Goal: Entertainment & Leisure: Consume media (video, audio)

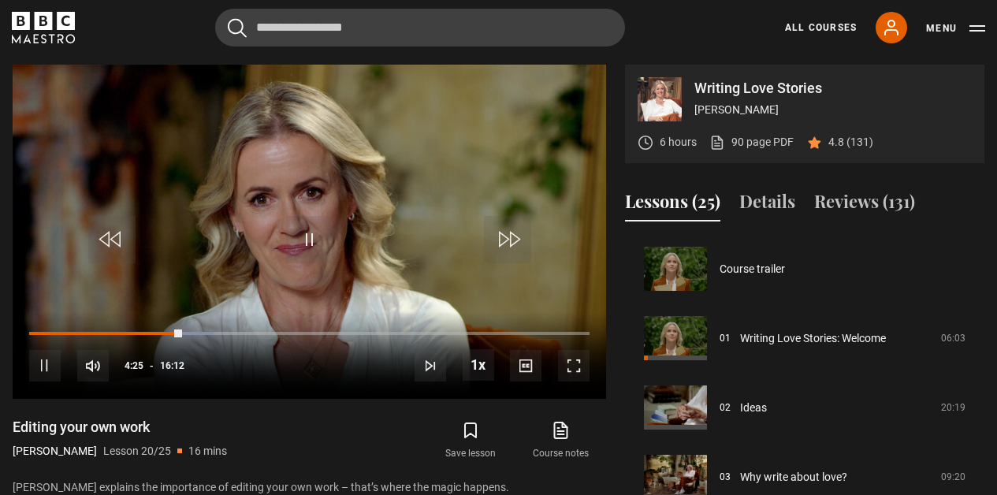
scroll to position [1318, 0]
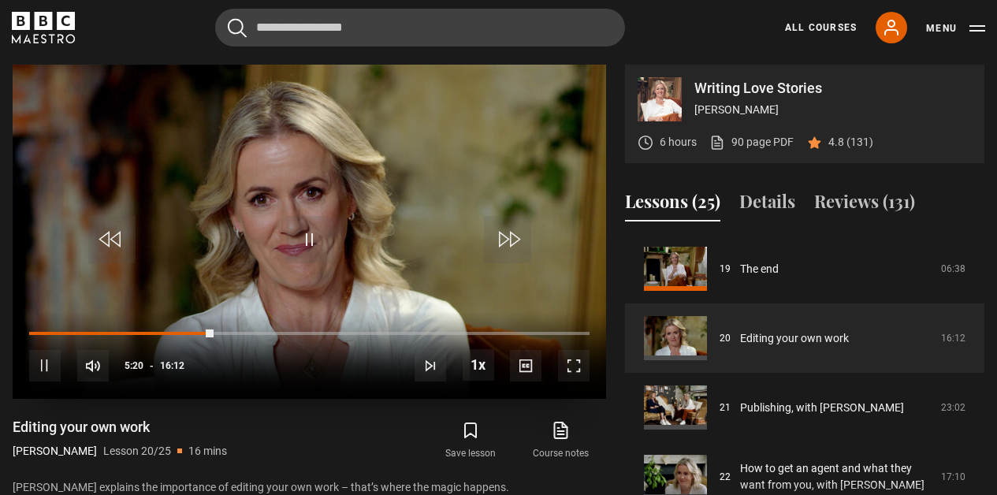
click at [561, 366] on span "Video Player" at bounding box center [574, 366] width 32 height 32
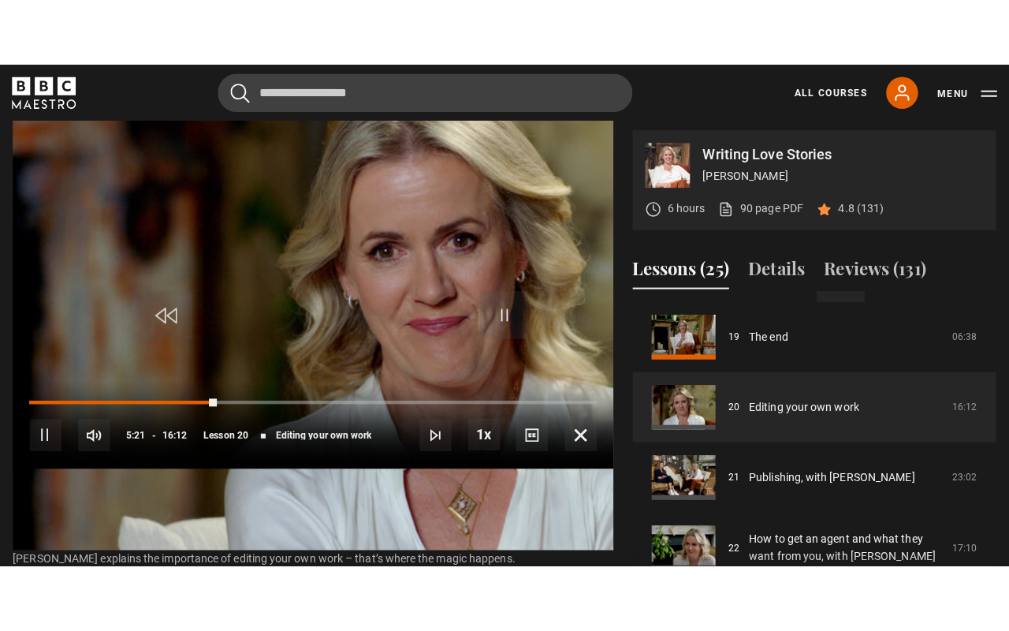
scroll to position [0, 0]
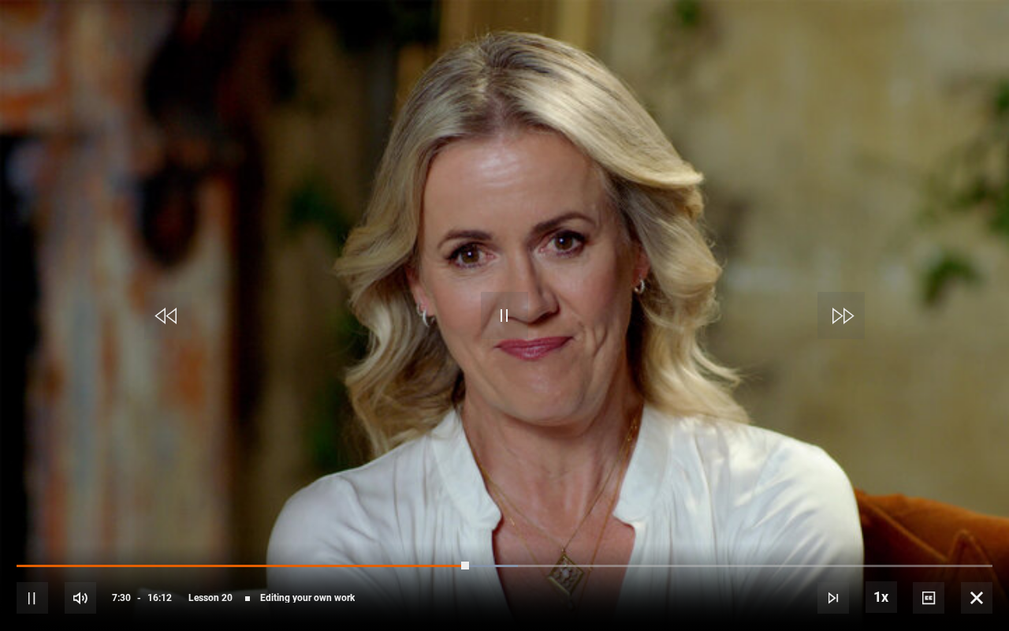
click at [507, 319] on span "Video Player" at bounding box center [504, 315] width 47 height 47
click at [508, 313] on span "Video Player" at bounding box center [504, 315] width 47 height 47
click at [505, 317] on span "Video Player" at bounding box center [504, 315] width 47 height 47
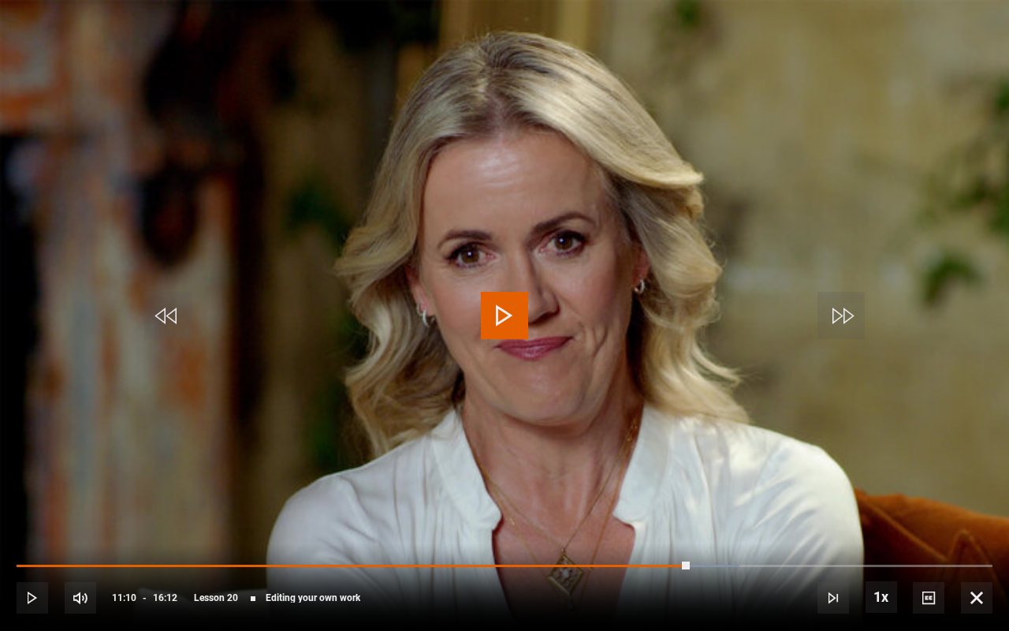
click at [505, 314] on span "Video Player" at bounding box center [504, 315] width 47 height 47
